Goal: Check status: Check status

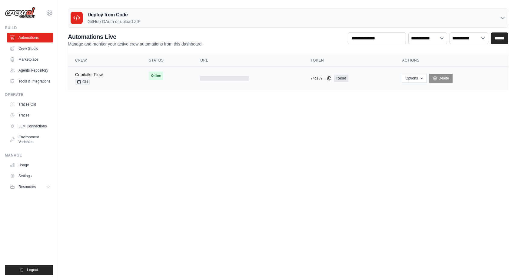
click at [98, 73] on link "Copilotkit Flow" at bounding box center [89, 74] width 28 height 5
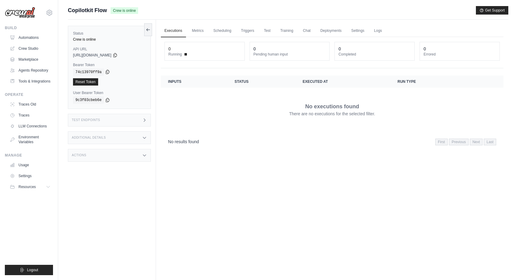
click at [108, 71] on icon at bounding box center [107, 71] width 5 height 5
click at [117, 55] on icon at bounding box center [114, 55] width 3 height 4
click at [95, 10] on span "Copilotkit Flow" at bounding box center [87, 10] width 39 height 8
click at [48, 13] on icon at bounding box center [49, 13] width 2 height 2
click at [243, 164] on div "Executions Metrics Scheduling Triggers Test Training Chat Deployments Settings …" at bounding box center [332, 160] width 352 height 280
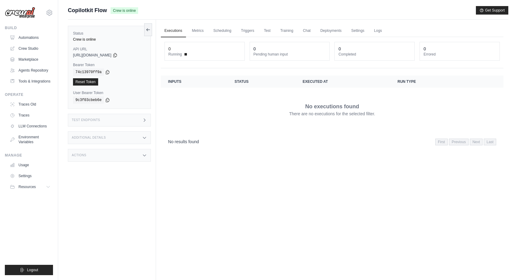
click at [87, 134] on div "Additional Details" at bounding box center [109, 137] width 83 height 13
click at [102, 194] on div "Actions" at bounding box center [109, 190] width 83 height 13
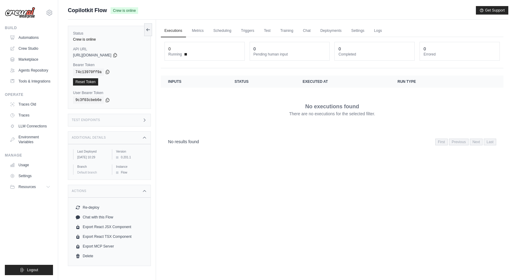
click at [108, 72] on icon at bounding box center [107, 71] width 5 height 5
click at [117, 54] on icon at bounding box center [114, 55] width 3 height 4
click at [118, 57] on icon at bounding box center [115, 54] width 5 height 5
click at [108, 73] on icon at bounding box center [107, 71] width 5 height 5
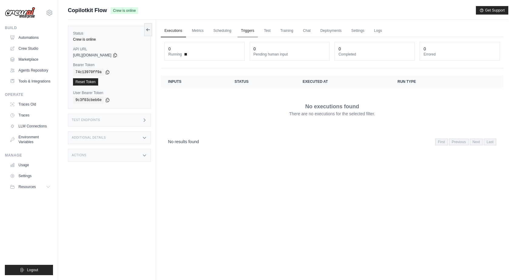
click at [256, 34] on link "Triggers" at bounding box center [247, 31] width 21 height 13
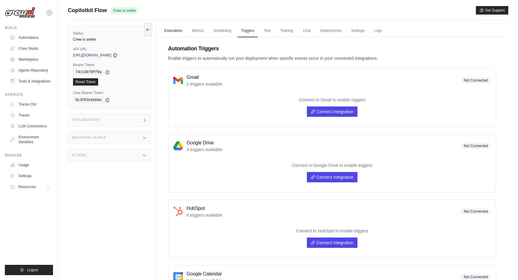
click at [171, 31] on link "Executions" at bounding box center [173, 31] width 25 height 13
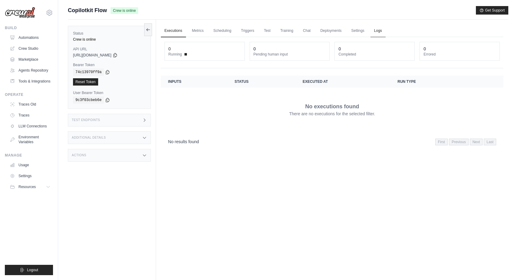
click at [386, 31] on link "Logs" at bounding box center [377, 31] width 15 height 13
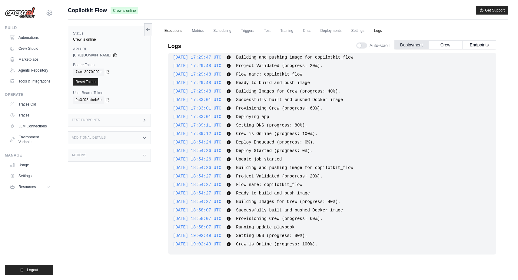
click at [167, 32] on link "Executions" at bounding box center [173, 31] width 25 height 13
